Goal: Task Accomplishment & Management: Use online tool/utility

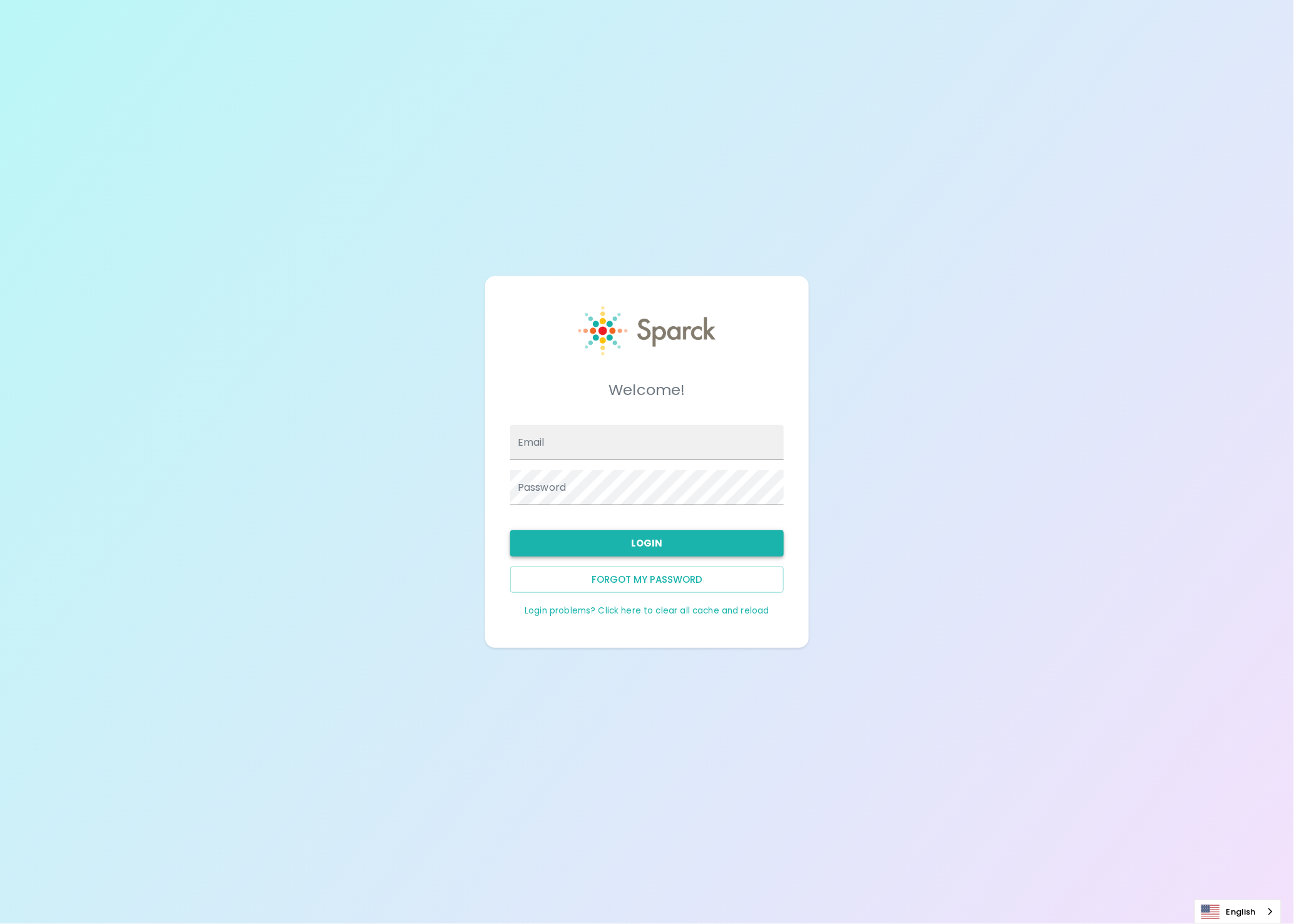
type input "[EMAIL_ADDRESS][DOMAIN_NAME]"
click at [682, 537] on button "Login" at bounding box center [647, 543] width 273 height 26
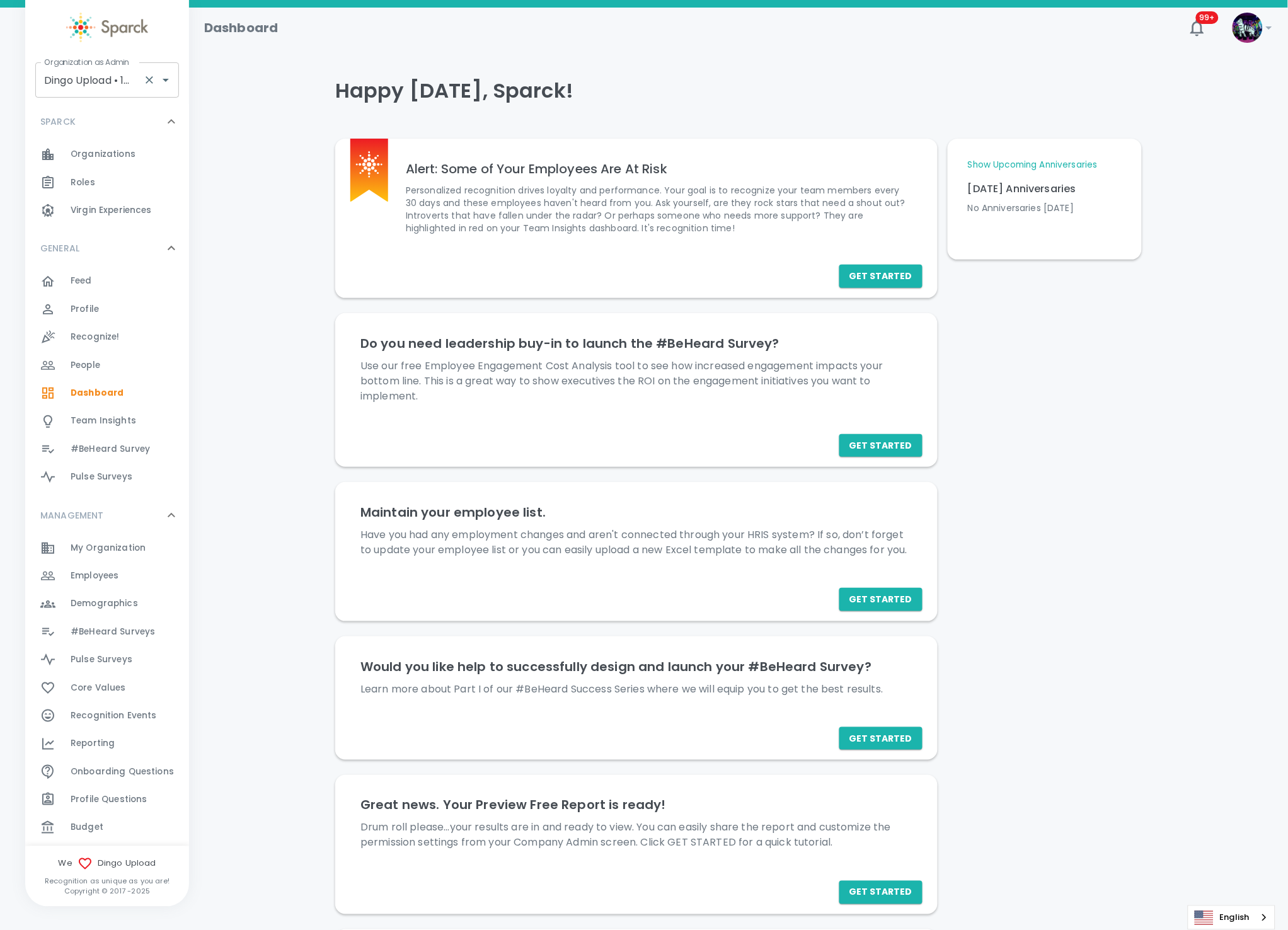
click at [54, 78] on input "Dingo Upload • 1520" at bounding box center [89, 80] width 97 height 24
click at [141, 120] on li "[PERSON_NAME] • 1486" at bounding box center [107, 114] width 144 height 22
type input "[PERSON_NAME] • 1486"
click at [141, 751] on div "Reporting 0" at bounding box center [130, 744] width 118 height 18
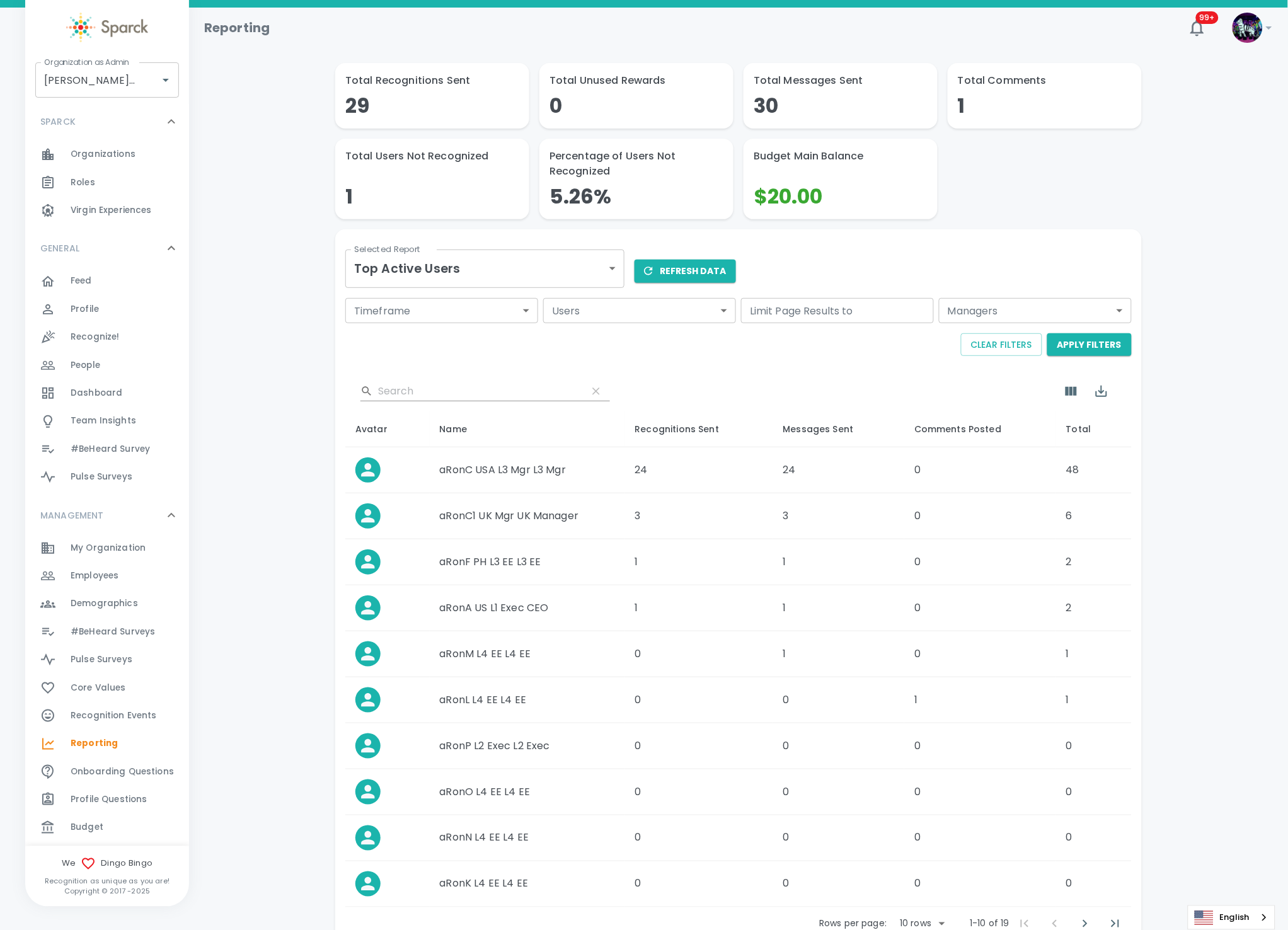
click at [572, 262] on body "Skip Navigation Reporting 99+ ! Organization as Admin Dingo Bingo • 1486 Organi…" at bounding box center [644, 508] width 1288 height 1016
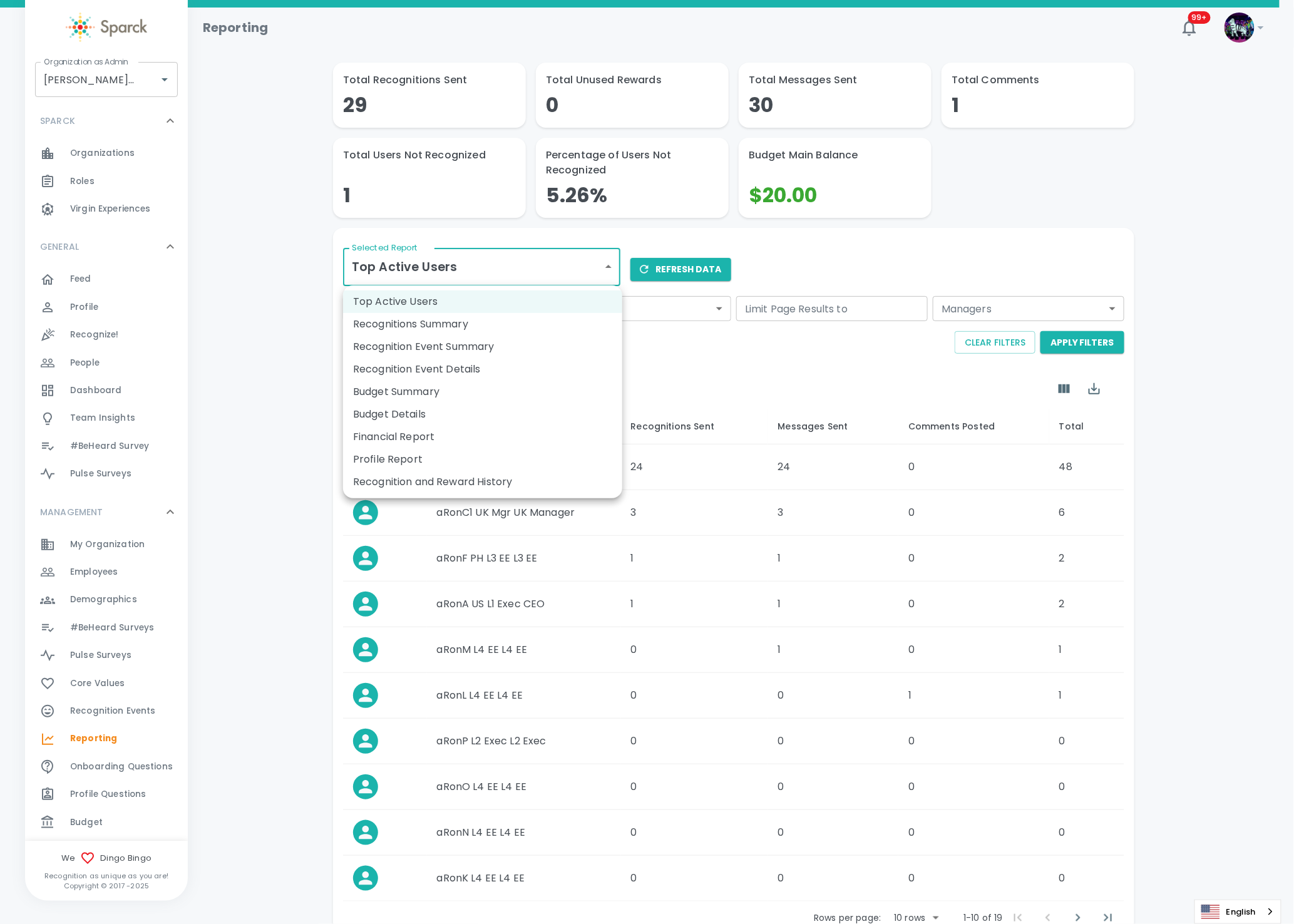
click at [512, 429] on li "Financial Report" at bounding box center [482, 437] width 279 height 22
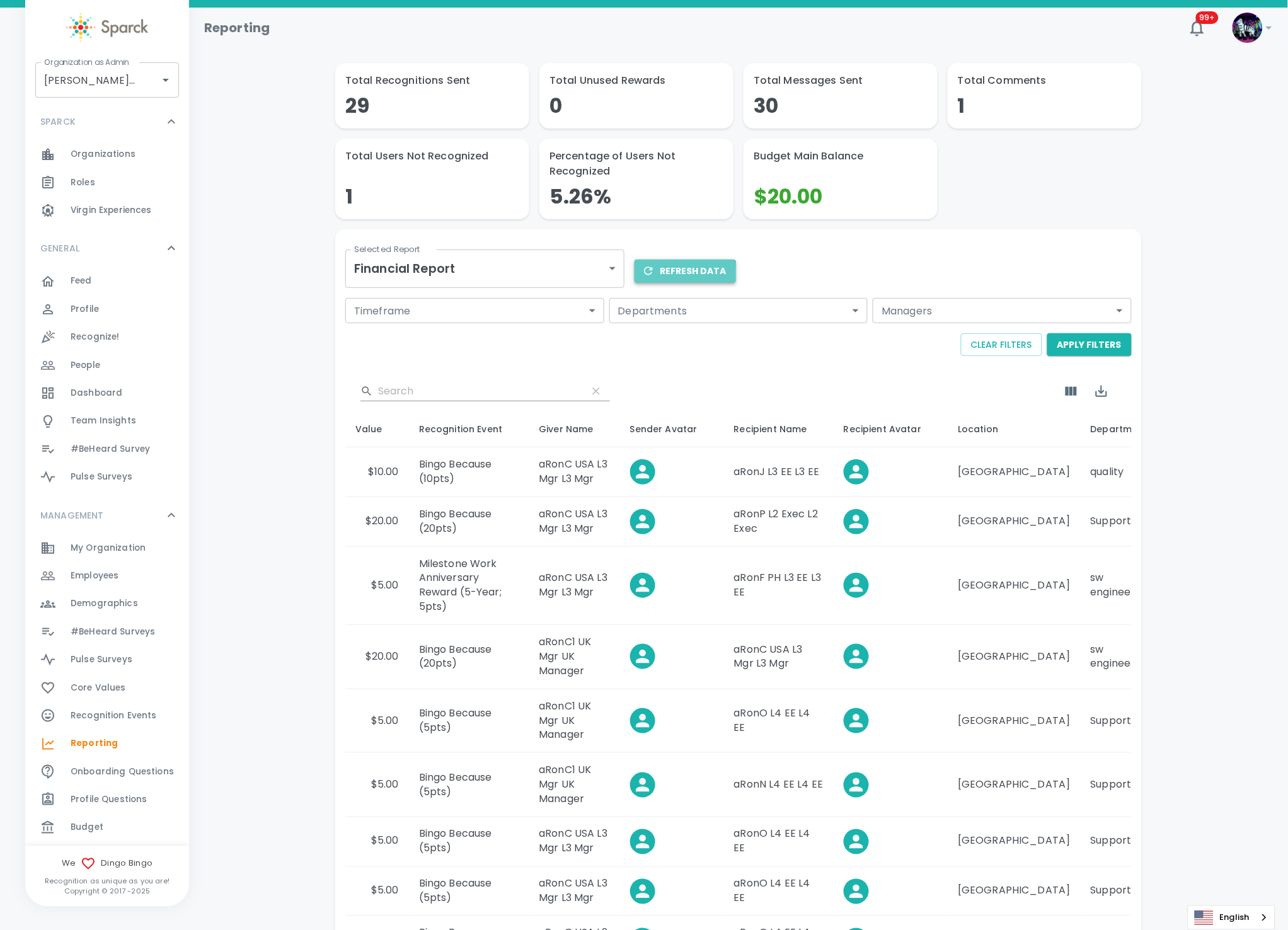
click at [678, 275] on button "Refresh Data" at bounding box center [685, 271] width 102 height 23
